Goal: Communication & Community: Connect with others

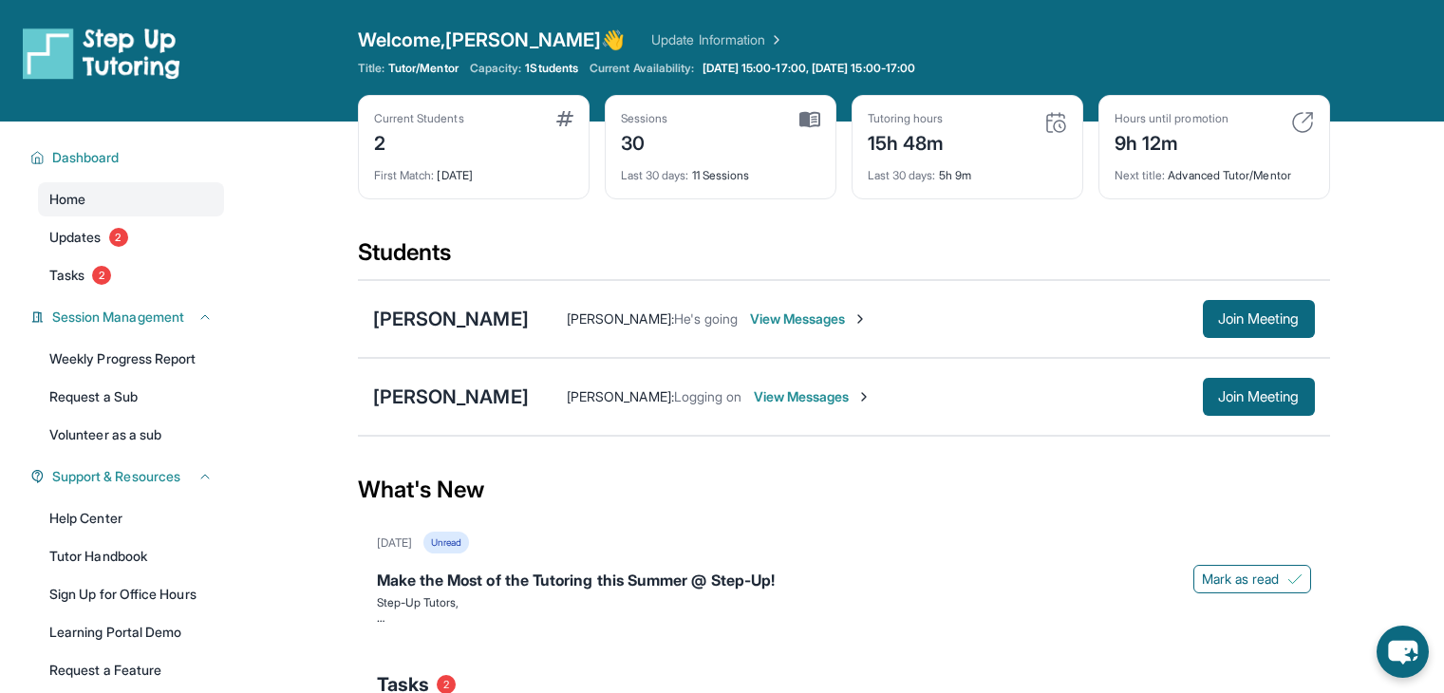
scroll to position [171, 0]
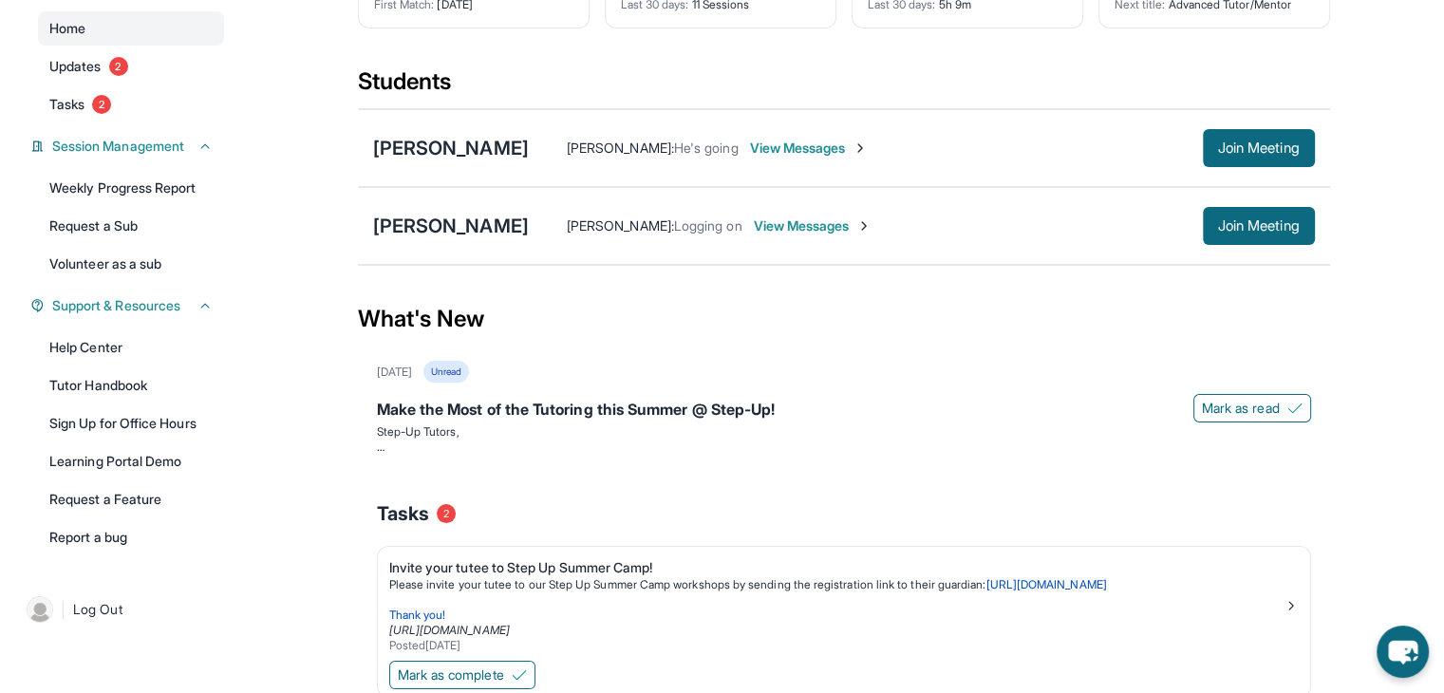
click at [768, 155] on span "View Messages" at bounding box center [809, 148] width 119 height 19
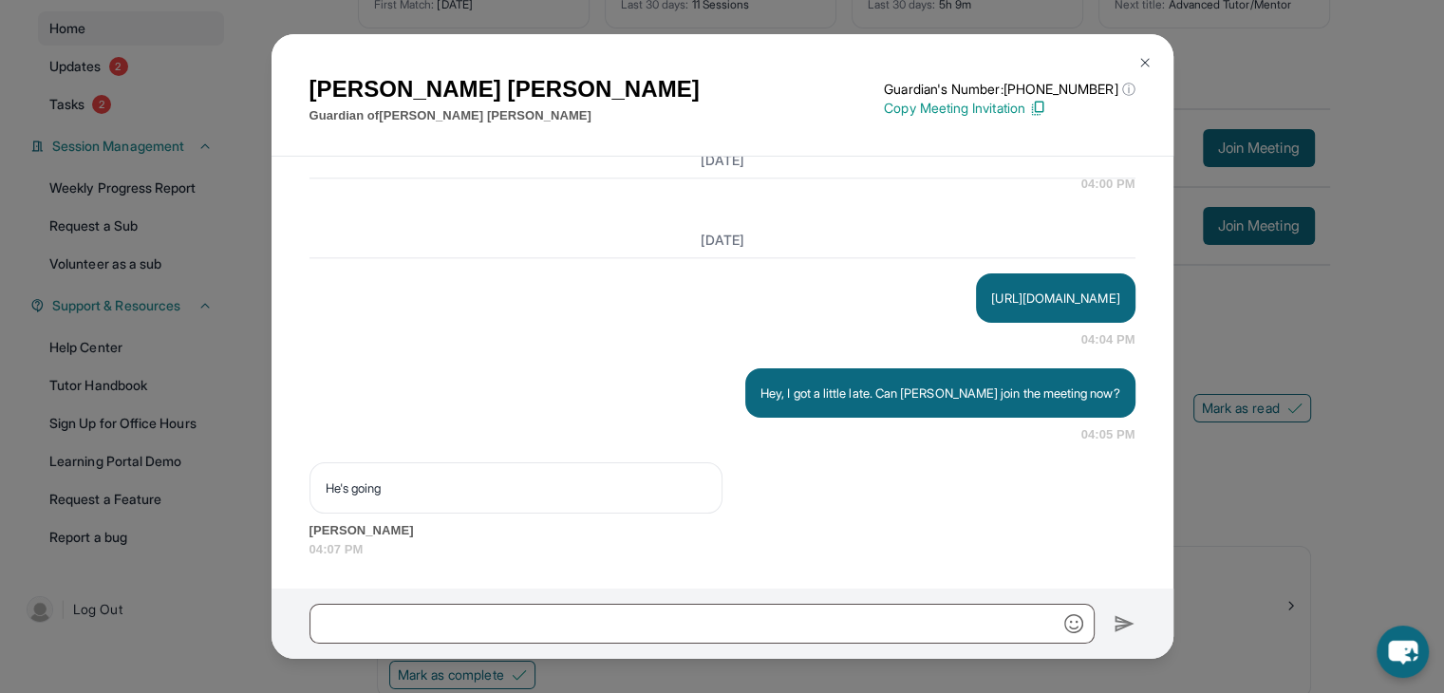
scroll to position [17217, 0]
click at [1046, 105] on img at bounding box center [1037, 108] width 17 height 17
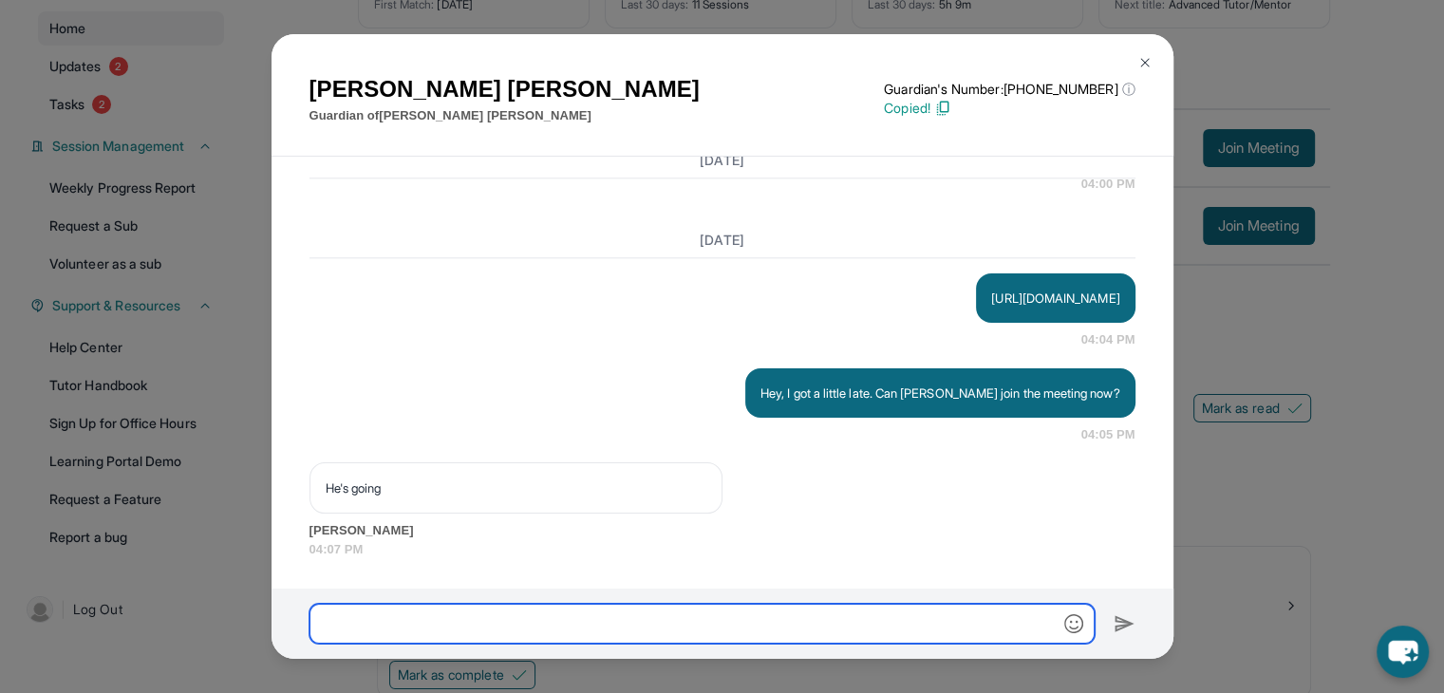
click at [812, 617] on input "text" at bounding box center [702, 624] width 785 height 40
paste input "**********"
type input "**********"
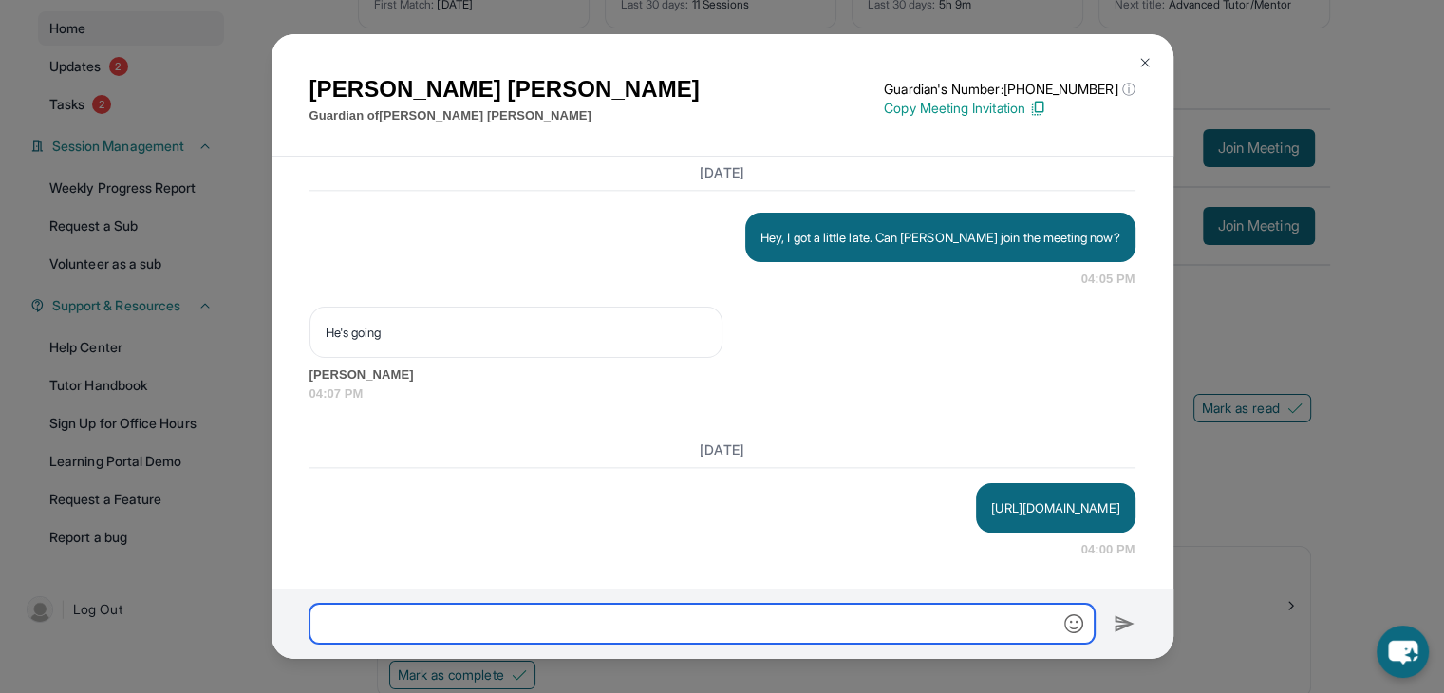
scroll to position [17373, 0]
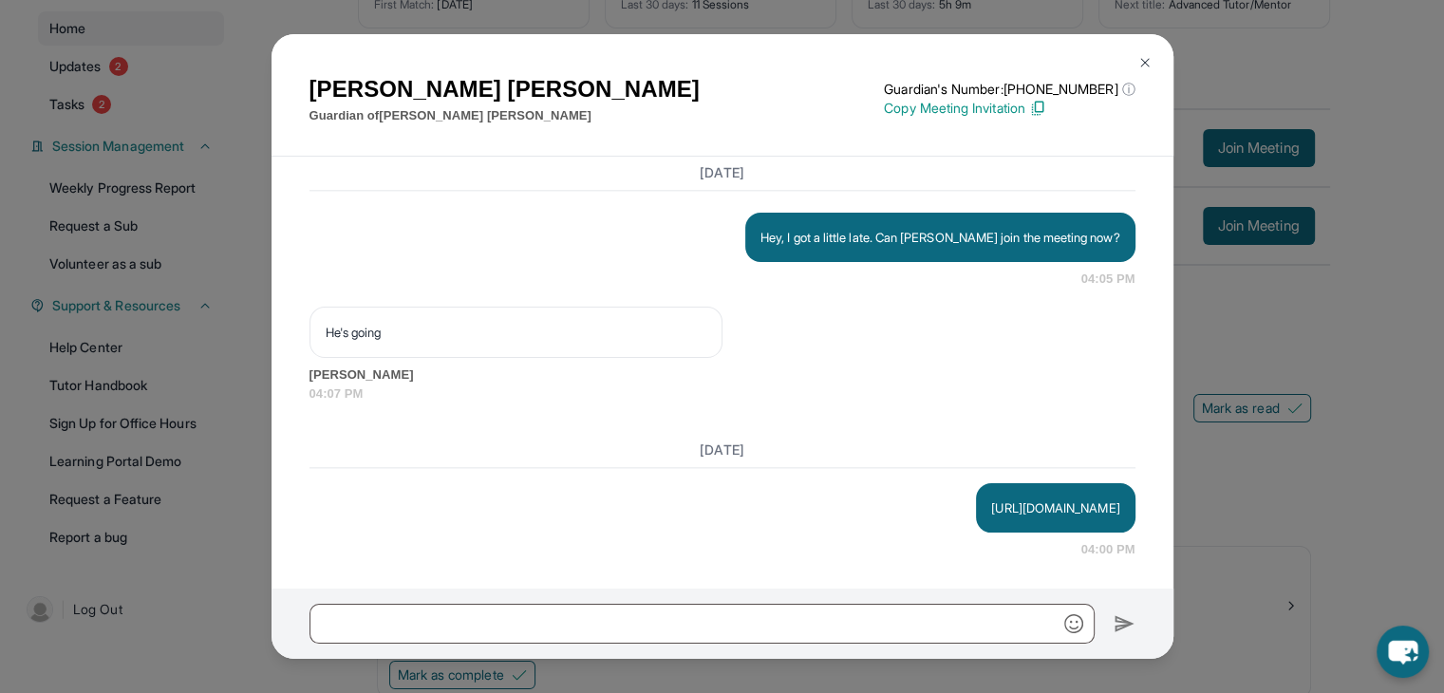
click at [1147, 71] on button at bounding box center [1145, 63] width 38 height 38
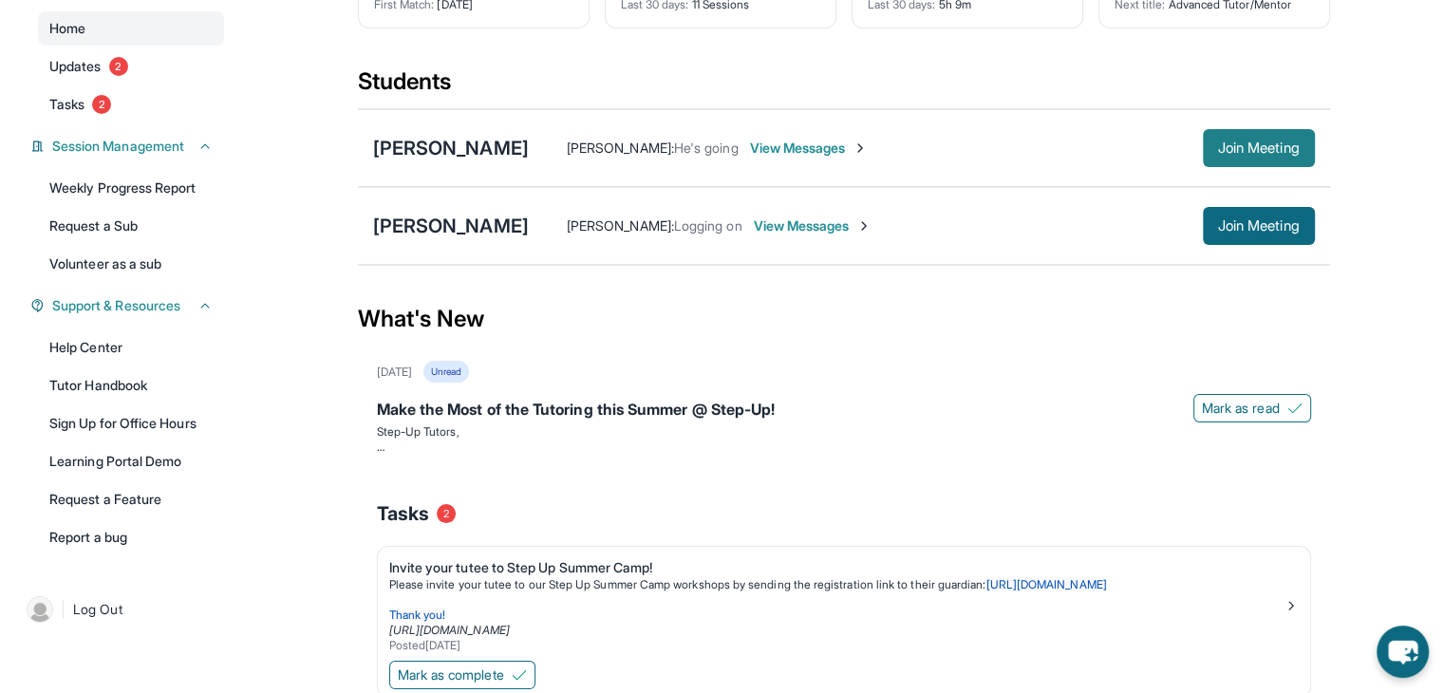
click at [1230, 154] on span "Join Meeting" at bounding box center [1259, 147] width 82 height 11
click at [884, 147] on span "View Messages" at bounding box center [881, 148] width 119 height 19
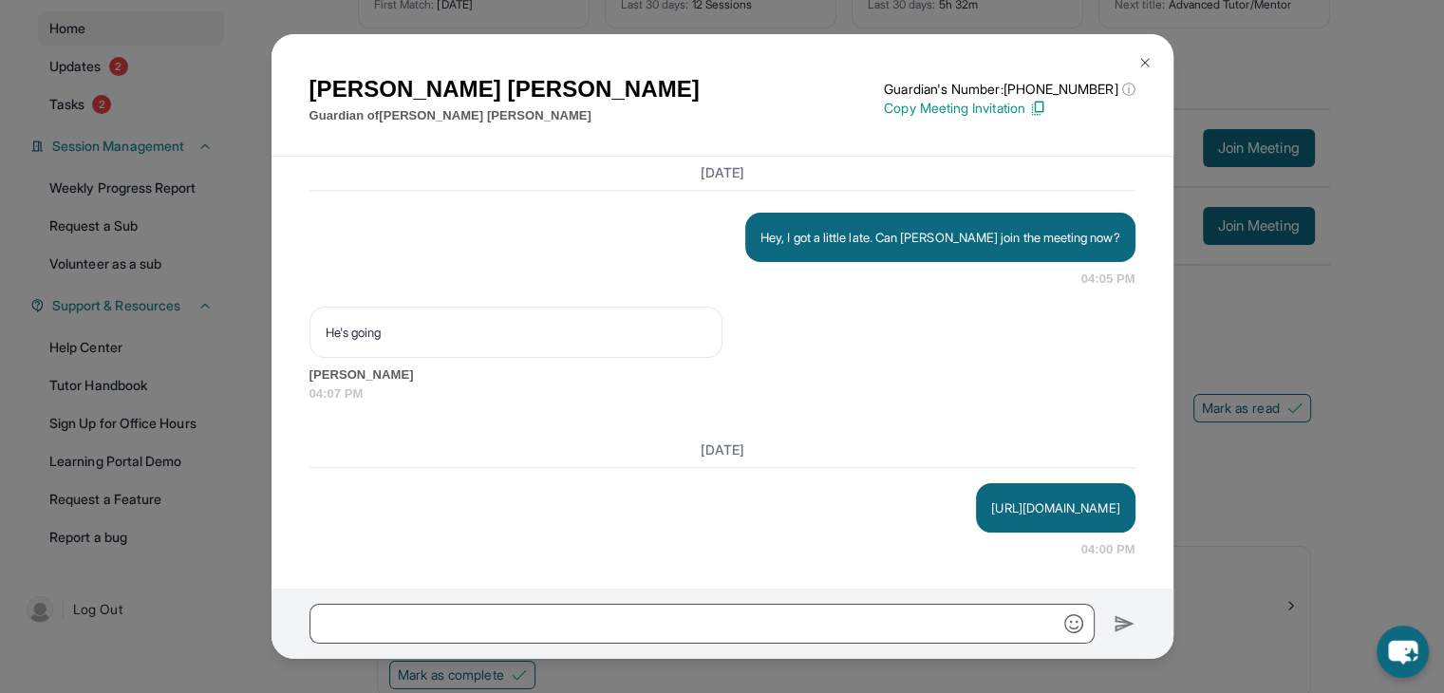
click at [1046, 111] on img at bounding box center [1037, 108] width 17 height 17
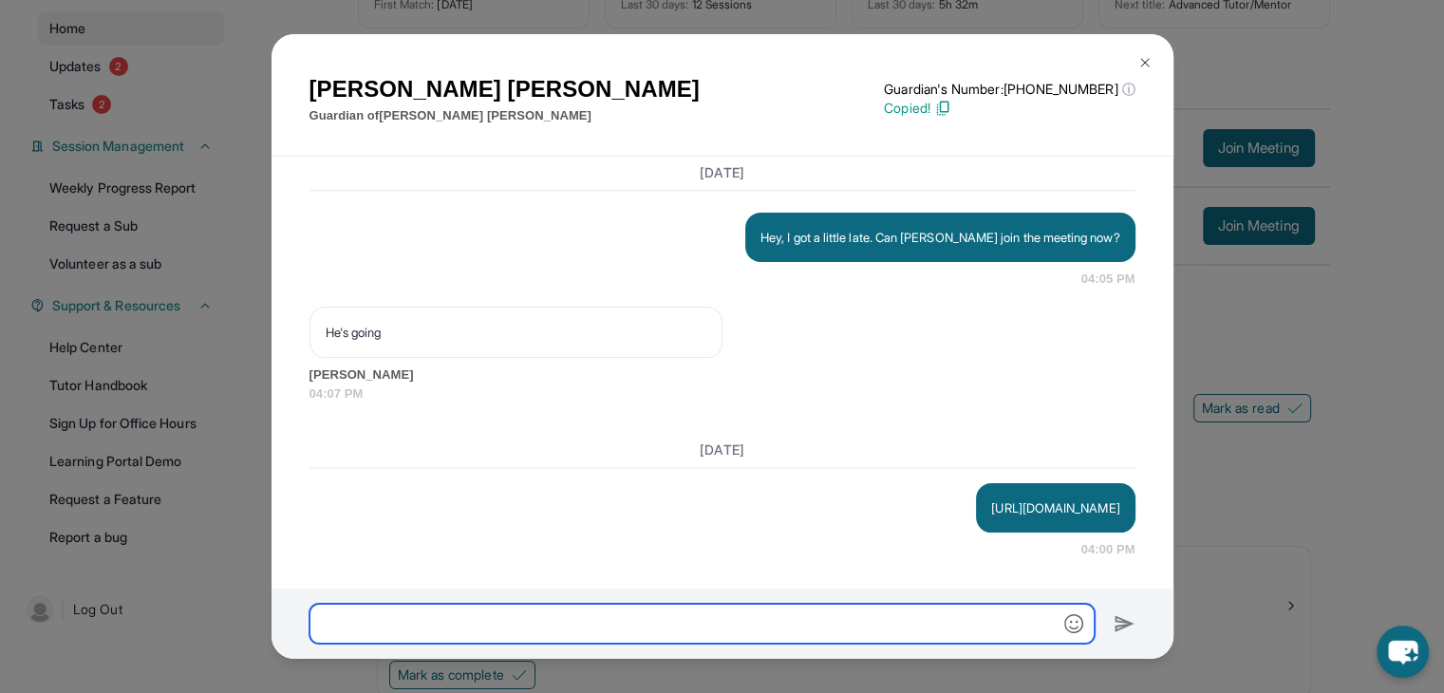
click at [885, 620] on input "text" at bounding box center [702, 624] width 785 height 40
paste input "**********"
type input "*"
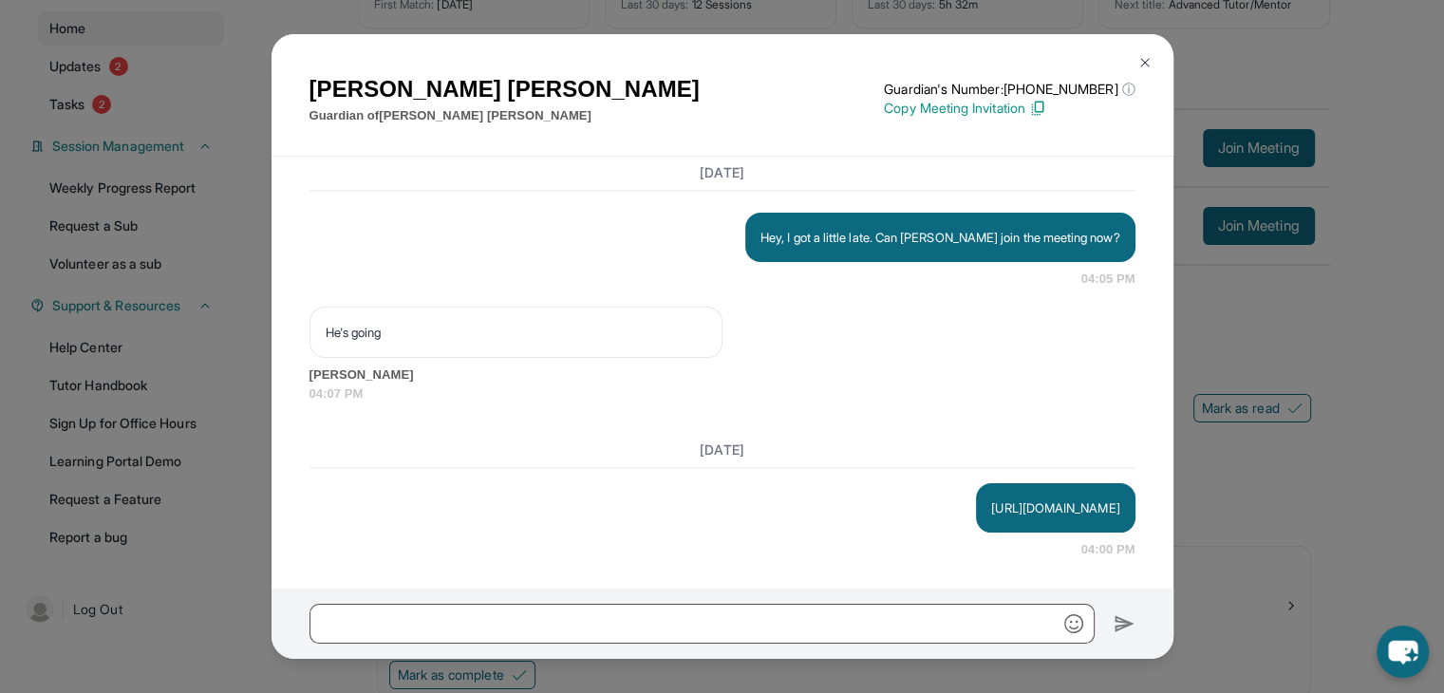
click at [1154, 62] on button at bounding box center [1145, 63] width 38 height 38
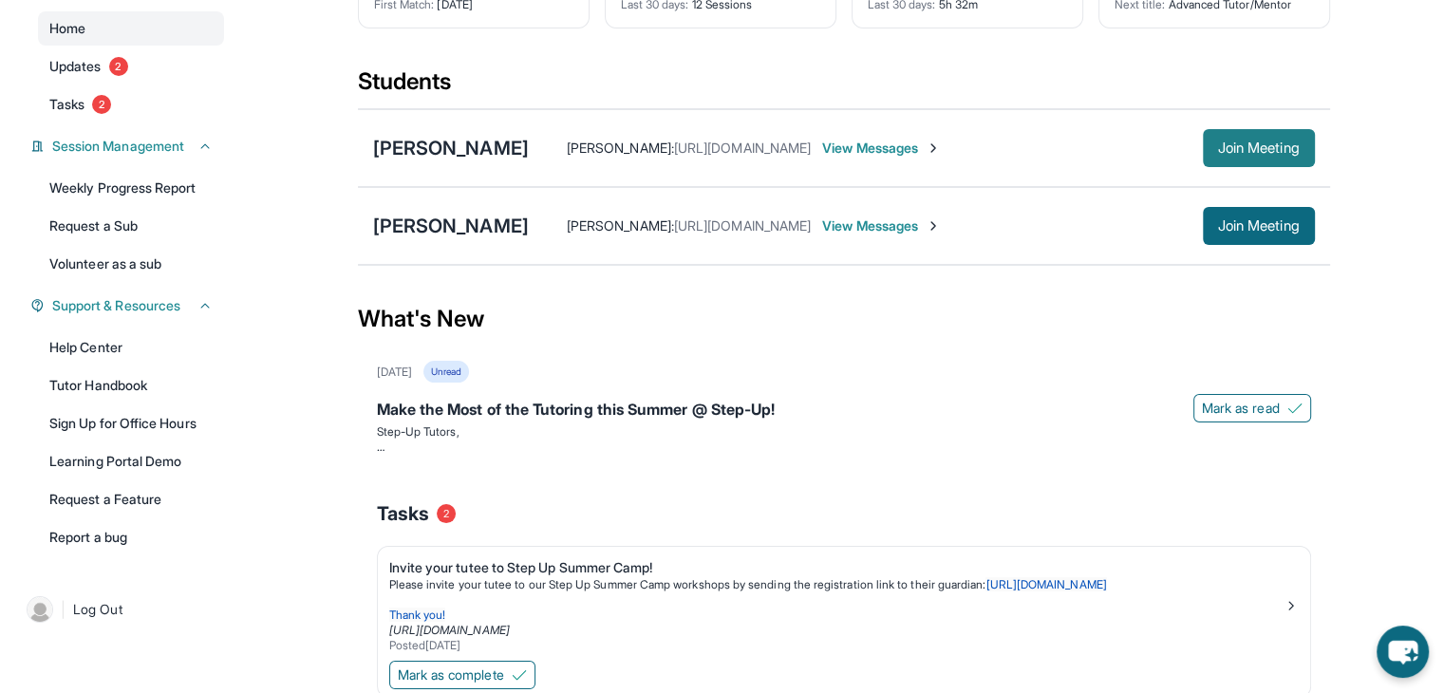
click at [1272, 151] on span "Join Meeting" at bounding box center [1259, 147] width 82 height 11
